Goal: Check status: Check status

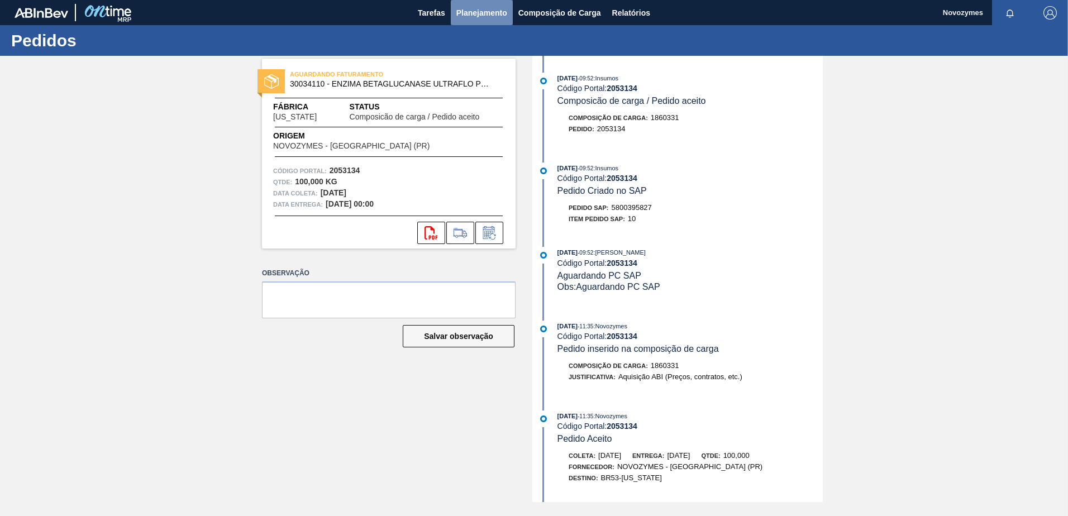
click at [475, 8] on span "Planejamento" at bounding box center [481, 12] width 51 height 13
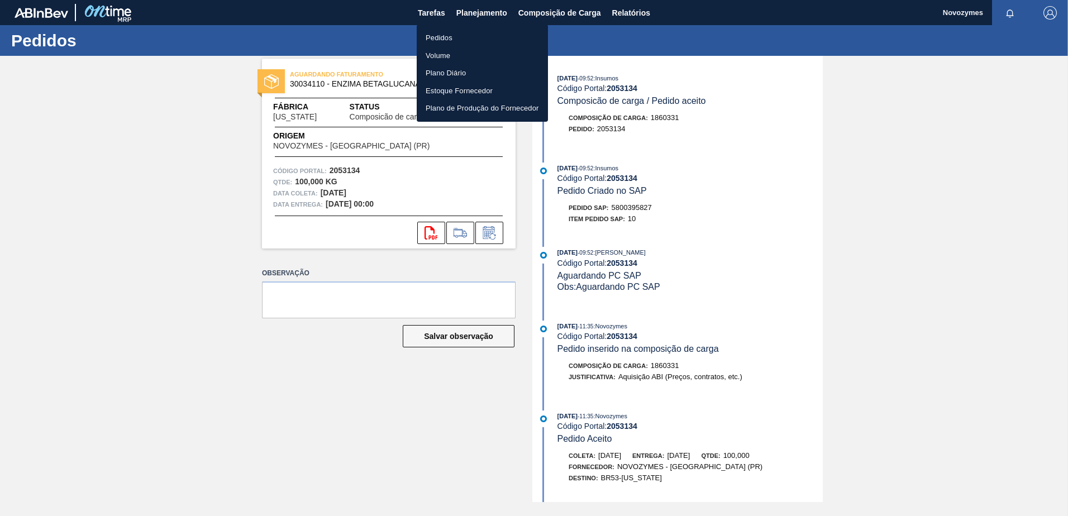
click at [464, 41] on li "Pedidos" at bounding box center [482, 38] width 131 height 18
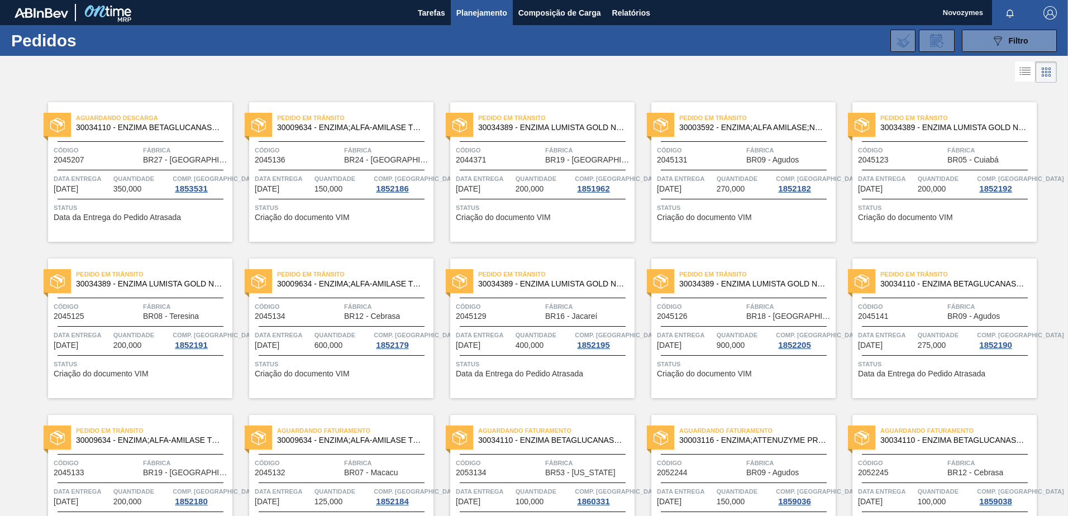
click at [646, 49] on div "089F7B8B-B2A5-4AFE-B5C0-19BA573D28AC Filtro Código Pedido Portal Códido PO SAP …" at bounding box center [620, 41] width 884 height 34
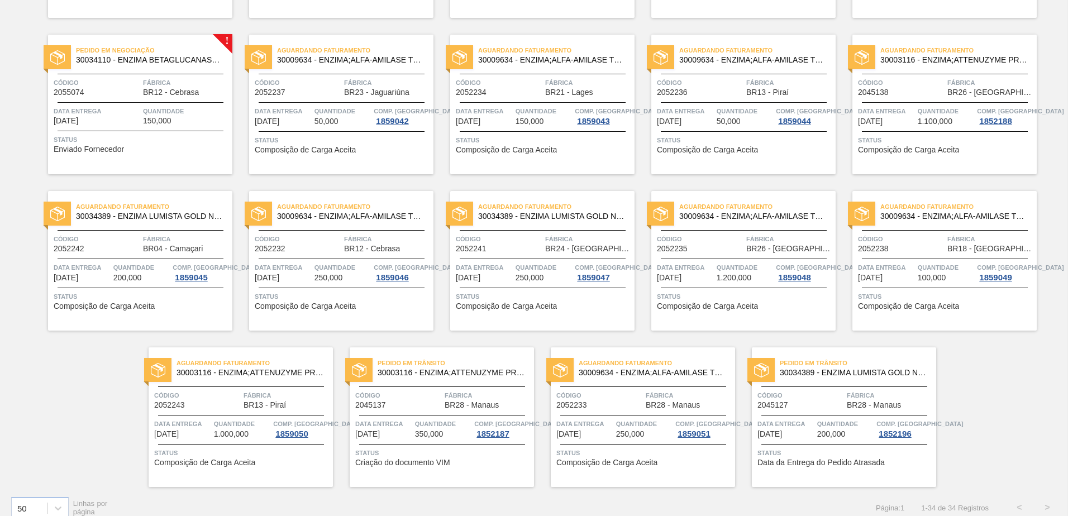
scroll to position [706, 0]
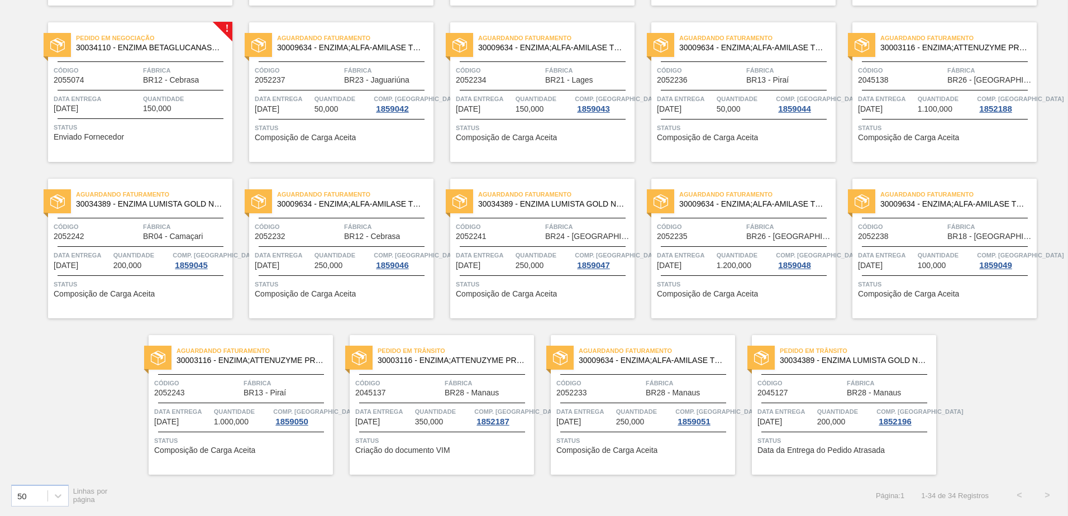
click at [134, 83] on div "Código 2055074" at bounding box center [97, 75] width 87 height 20
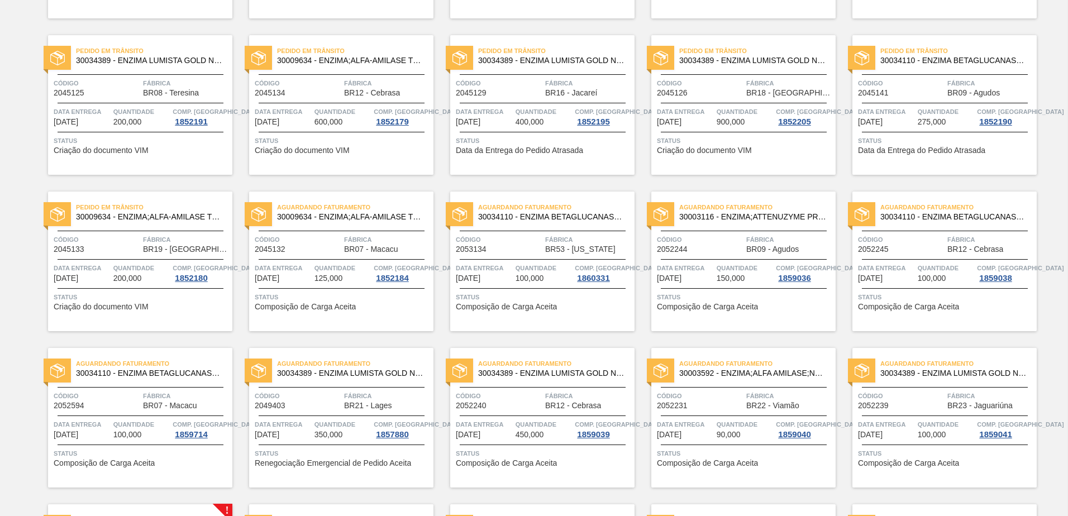
scroll to position [279, 0]
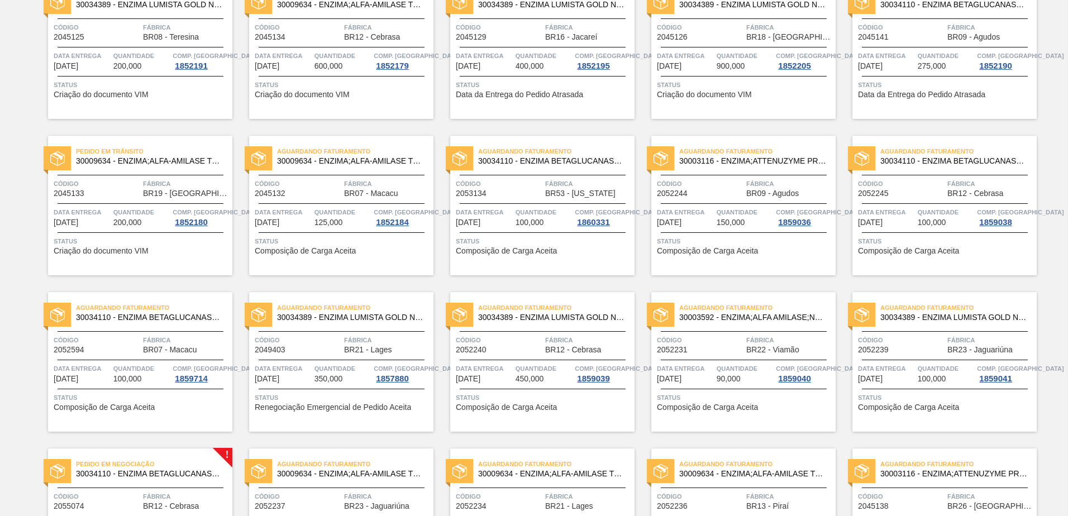
click at [546, 248] on span "Composição de Carga Aceita" at bounding box center [506, 251] width 101 height 8
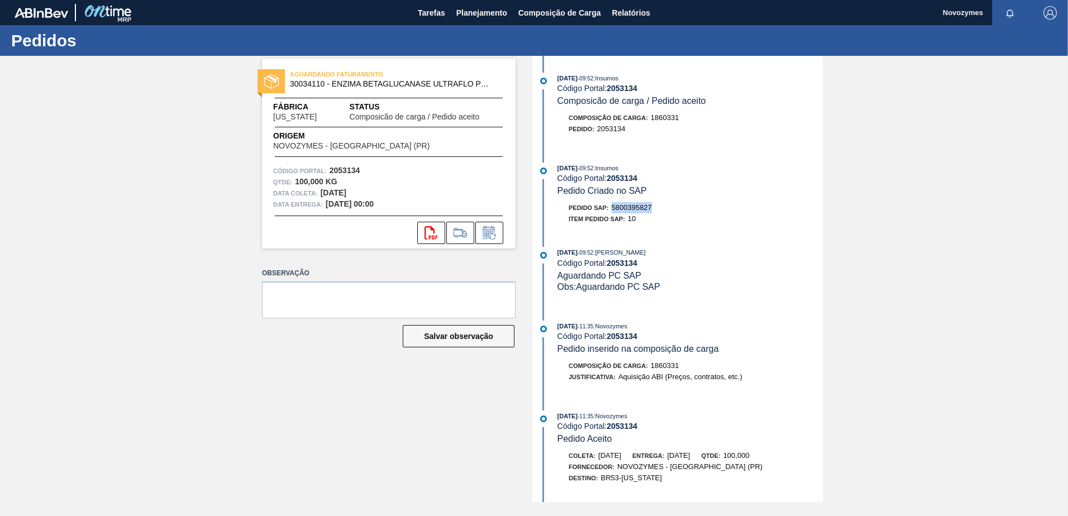
drag, startPoint x: 656, startPoint y: 206, endPoint x: 613, endPoint y: 204, distance: 43.0
click at [613, 204] on div "Pedido SAP: 5800395827" at bounding box center [690, 207] width 265 height 11
copy span "5800395827"
click at [196, 203] on div "AGUARDANDO FATURAMENTO 30034110 - ENZIMA BETAGLUCANASE ULTRAFLO PRIME Fábrica […" at bounding box center [534, 279] width 1068 height 446
